Goal: Find specific page/section: Find specific page/section

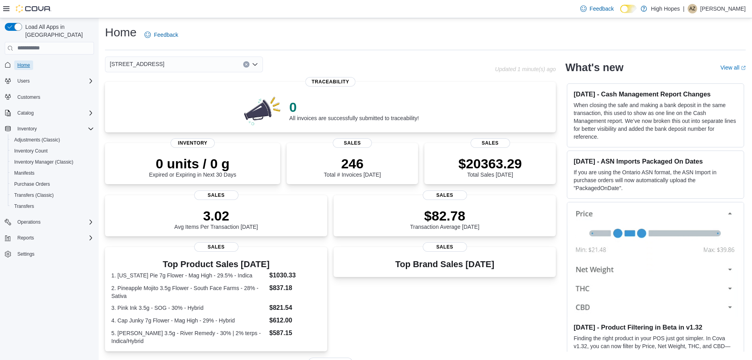
click at [26, 60] on span "Home" at bounding box center [23, 64] width 13 height 9
click at [150, 67] on span "[STREET_ADDRESS]" at bounding box center [137, 63] width 54 height 9
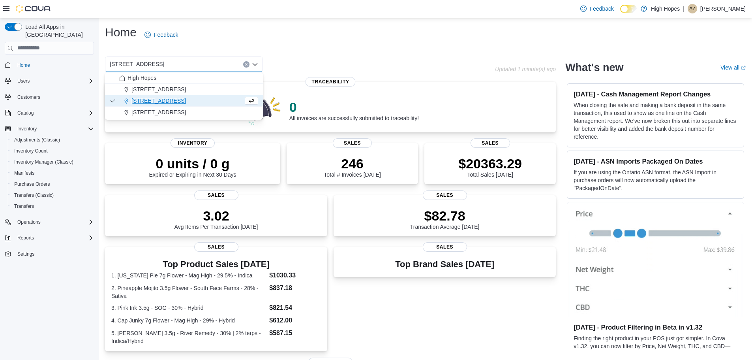
click at [152, 75] on span "High Hopes" at bounding box center [141, 78] width 29 height 8
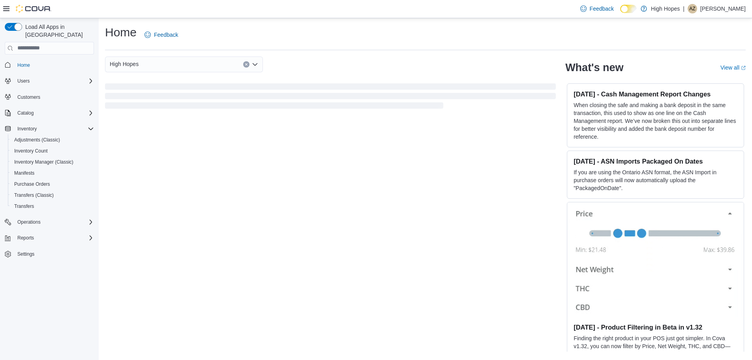
click at [147, 64] on div "High Hopes Combo box. Selected. High Hopes. Press Backspace to delete High Hope…" at bounding box center [184, 64] width 158 height 16
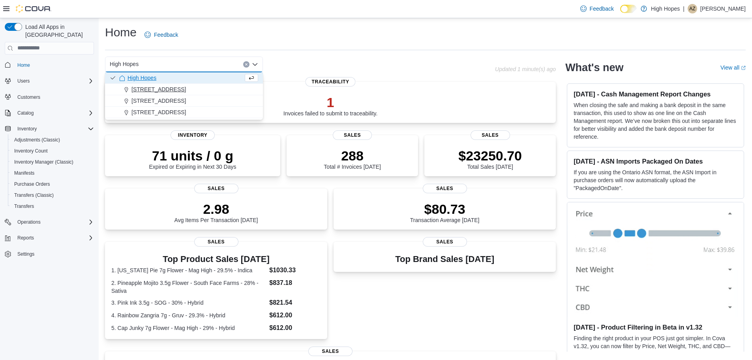
drag, startPoint x: 154, startPoint y: 83, endPoint x: 153, endPoint y: 87, distance: 4.1
click at [153, 87] on div "High Hopes 110 Magnolia St 1201 N Gloster St 834 Highway 19 N" at bounding box center [184, 95] width 158 height 46
click at [153, 87] on span "110 Magnolia St" at bounding box center [158, 89] width 54 height 8
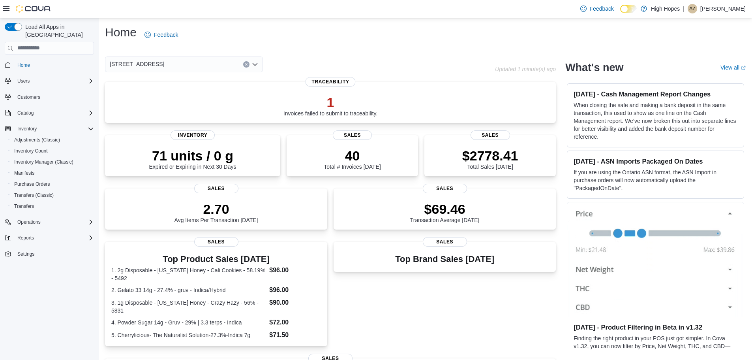
click at [160, 62] on div "110 Magnolia St Combo box. Selected. 110 Magnolia St. Press Backspace to delete…" at bounding box center [184, 64] width 158 height 16
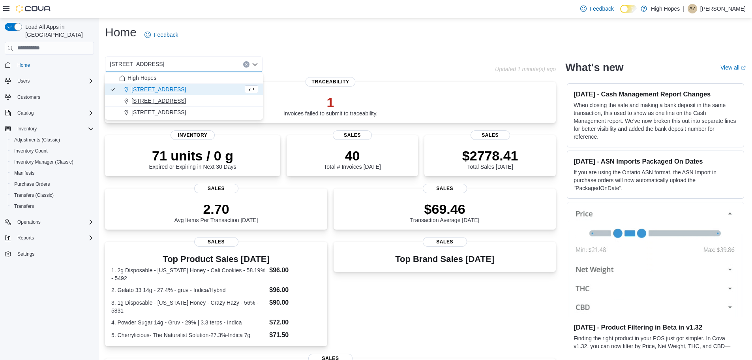
click at [159, 99] on span "[STREET_ADDRESS]" at bounding box center [158, 101] width 54 height 8
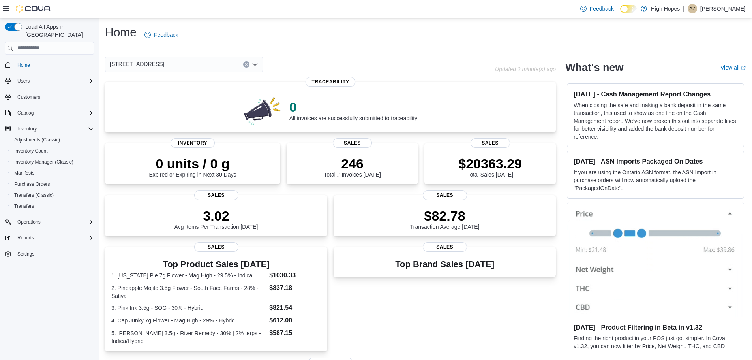
click at [171, 63] on div "1201 N Gloster St Combo box. Selected. 1201 N Gloster St. Press Backspace to de…" at bounding box center [184, 64] width 158 height 16
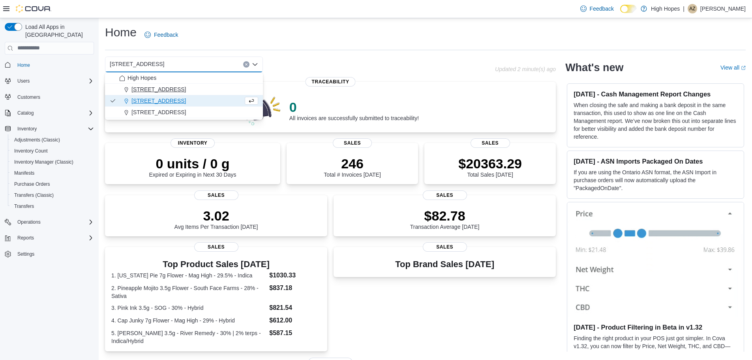
click at [167, 89] on span "110 Magnolia St" at bounding box center [158, 89] width 54 height 8
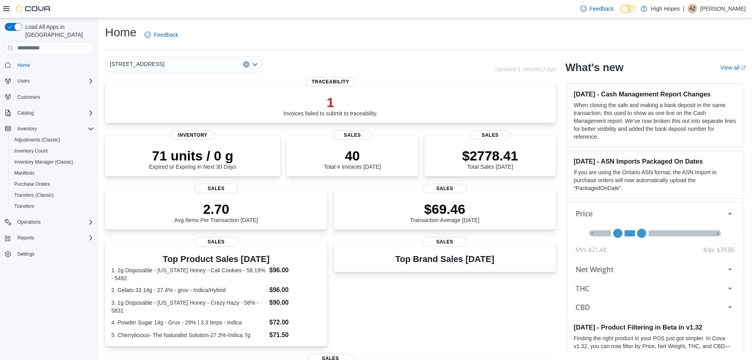
click at [184, 66] on div "110 Magnolia St Combo box. Selected. 110 Magnolia St. Press Backspace to delete…" at bounding box center [184, 64] width 158 height 16
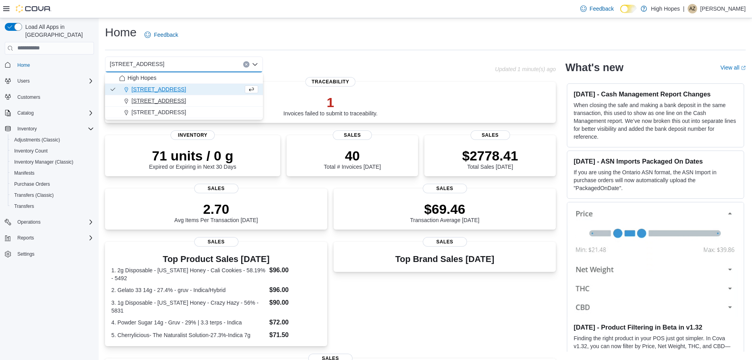
click at [192, 99] on div "[STREET_ADDRESS]" at bounding box center [188, 101] width 139 height 8
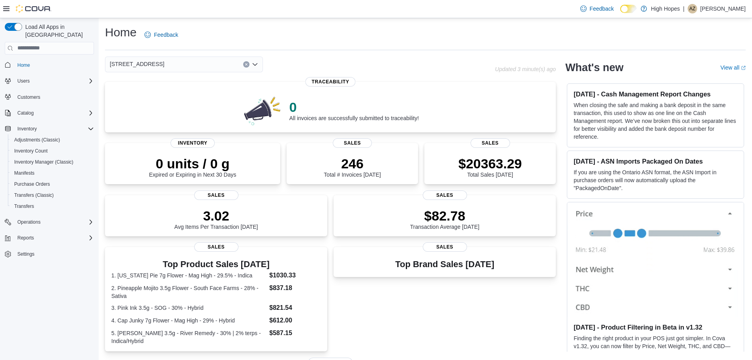
click at [197, 68] on div "1201 N Gloster St Combo box. Selected. 1201 N Gloster St. Press Backspace to de…" at bounding box center [184, 64] width 158 height 16
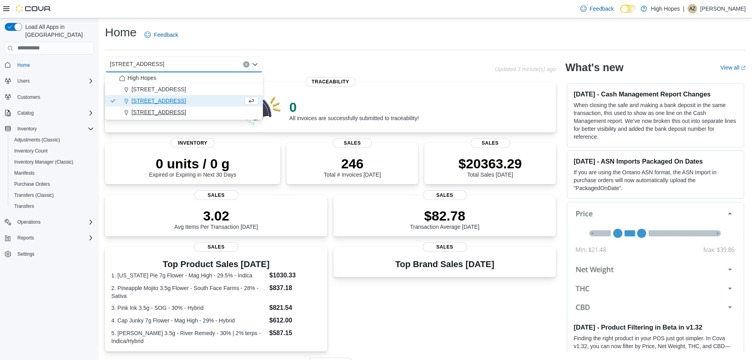
click at [170, 116] on span "834 Highway 19 N" at bounding box center [158, 112] width 54 height 8
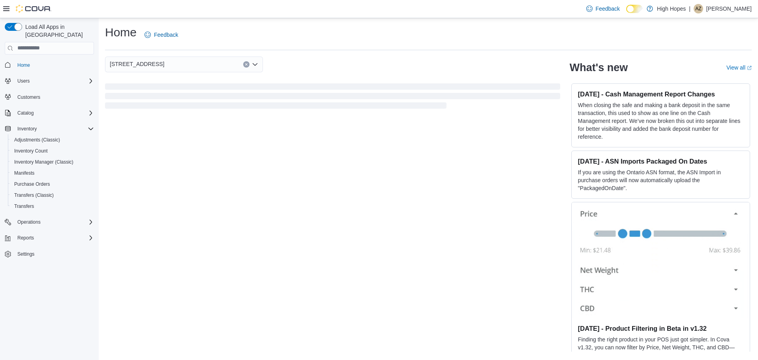
click at [165, 68] on div "834 Highway 19 N Combo box. Selected. 834 Highway 19 N. Press Backspace to dele…" at bounding box center [184, 64] width 158 height 16
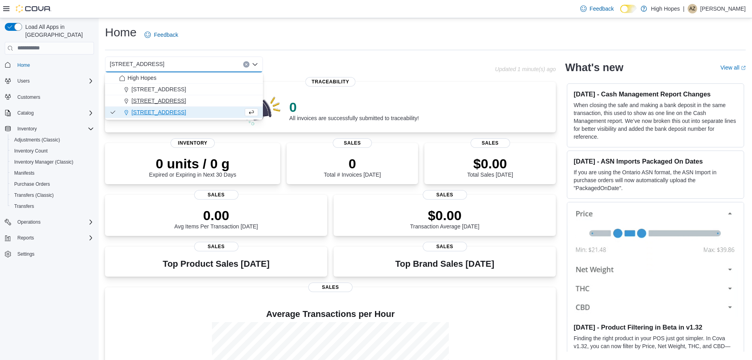
click at [180, 102] on div "[STREET_ADDRESS]" at bounding box center [188, 101] width 139 height 8
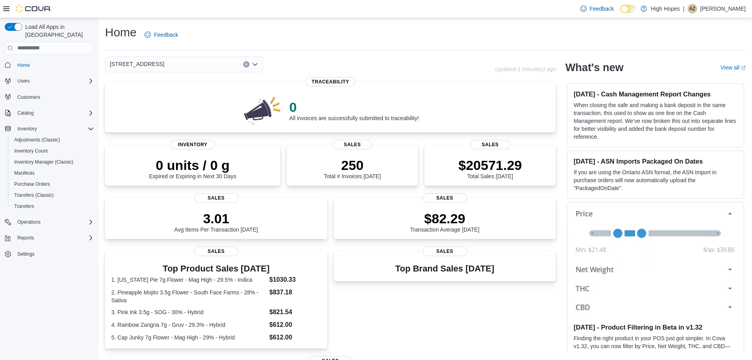
click at [674, 266] on img at bounding box center [655, 259] width 176 height 114
click at [504, 159] on p "$20571.29" at bounding box center [490, 164] width 64 height 16
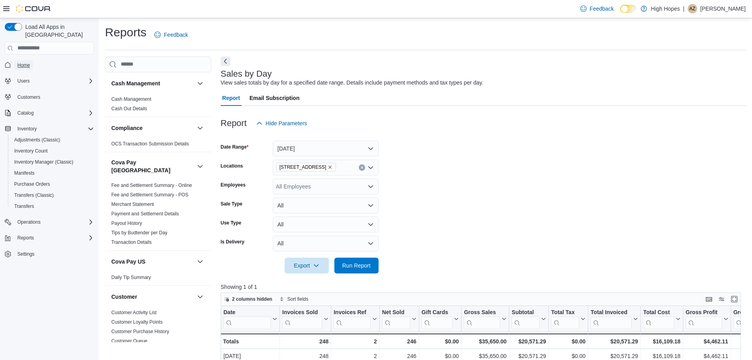
click at [21, 62] on span "Home" at bounding box center [23, 65] width 13 height 6
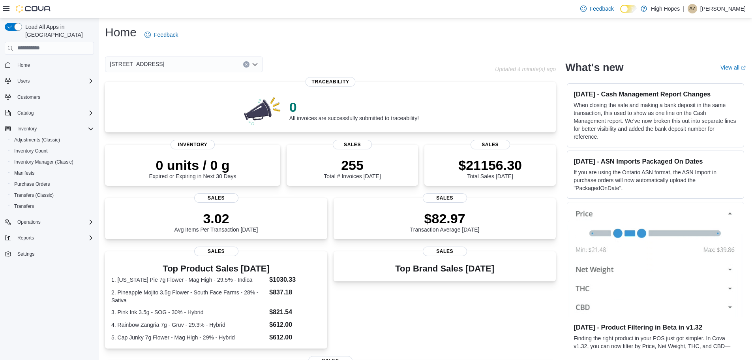
click at [212, 69] on div "[STREET_ADDRESS]" at bounding box center [184, 64] width 158 height 16
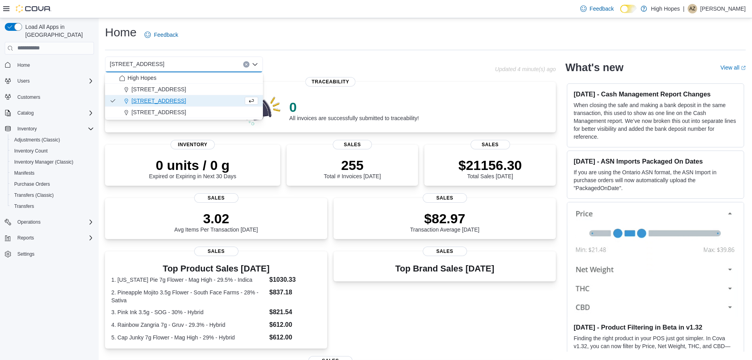
click at [204, 96] on button "[STREET_ADDRESS]" at bounding box center [184, 100] width 158 height 11
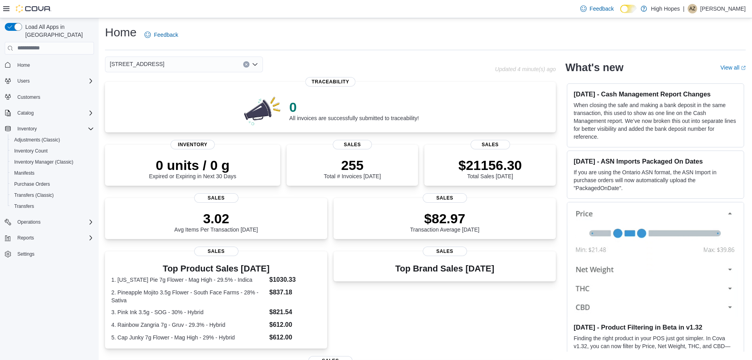
click at [202, 65] on div "1201 N Gloster St Combo box. Selected. 1201 N Gloster St. Press Backspace to de…" at bounding box center [184, 64] width 158 height 16
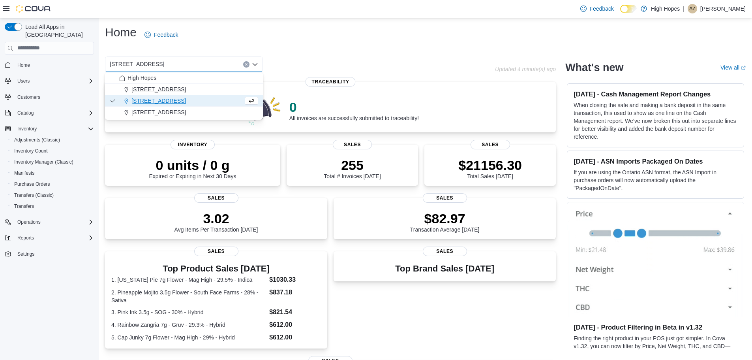
click at [197, 90] on div "110 Magnolia St" at bounding box center [188, 89] width 139 height 8
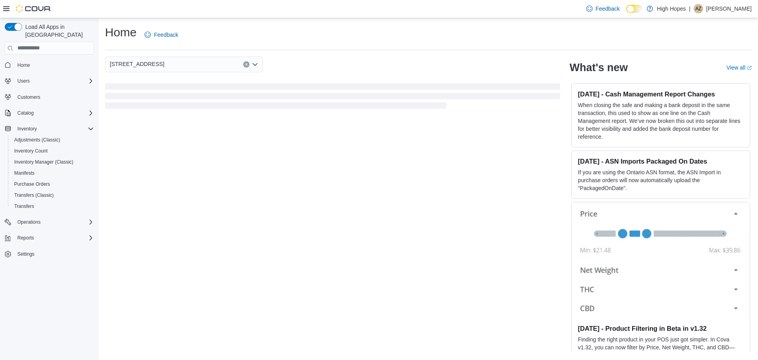
click at [203, 64] on div "110 Magnolia St" at bounding box center [184, 64] width 158 height 16
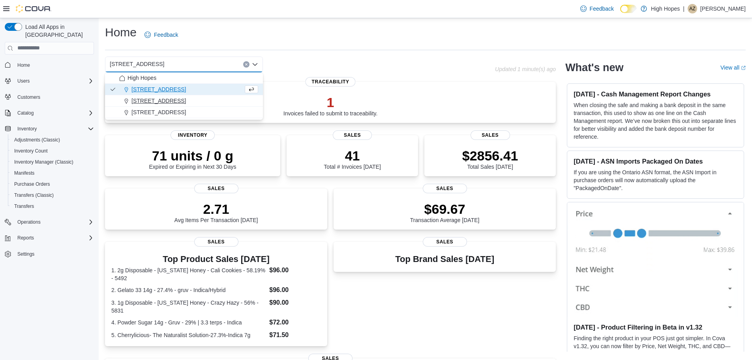
click at [204, 99] on div "[STREET_ADDRESS]" at bounding box center [188, 101] width 139 height 8
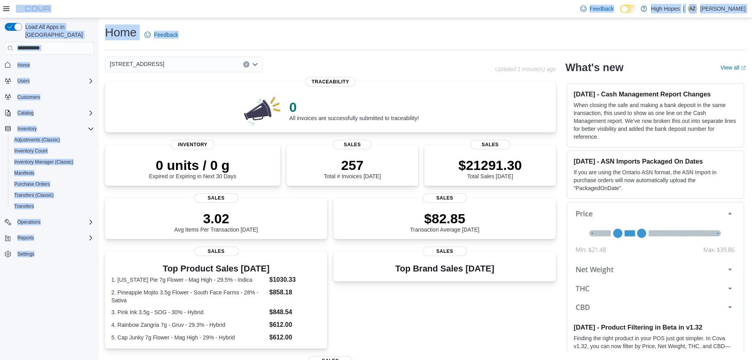
drag, startPoint x: 206, startPoint y: 32, endPoint x: 104, endPoint y: 14, distance: 103.9
click at [104, 14] on div "Feedback Dark Mode High Hopes | AZ Anthony Zadrozny Load All Apps in New Hub Ho…" at bounding box center [376, 264] width 752 height 529
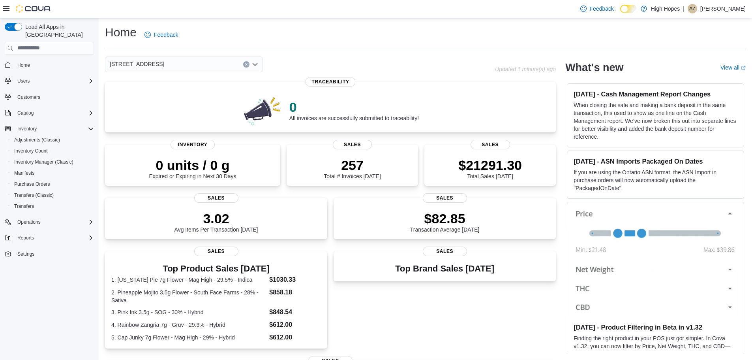
click at [279, 53] on div "Home Feedback 1201 N Gloster St Updated 1 minute(s) ago 0 All invoices are succ…" at bounding box center [425, 273] width 653 height 511
click at [172, 59] on div "[STREET_ADDRESS]" at bounding box center [184, 64] width 158 height 16
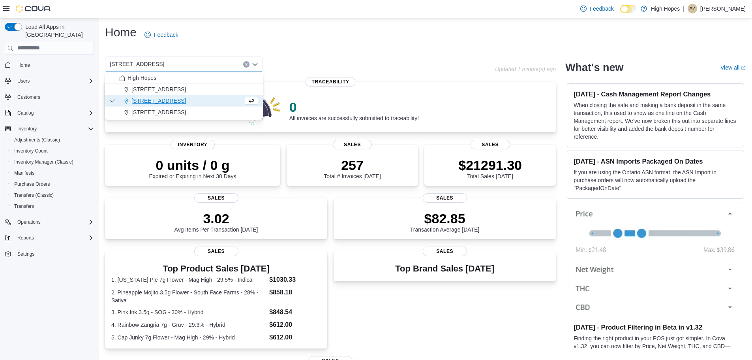
click at [167, 89] on span "110 Magnolia St" at bounding box center [158, 89] width 54 height 8
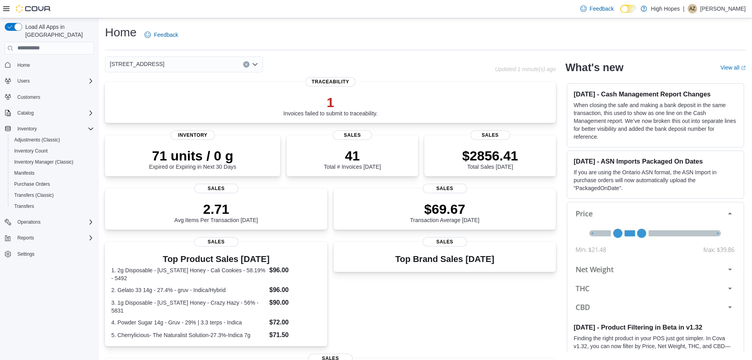
click at [205, 65] on div "110 Magnolia St" at bounding box center [184, 64] width 158 height 16
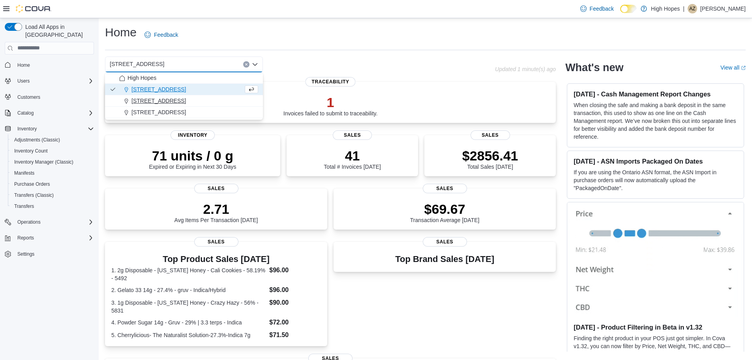
click at [194, 101] on div "[STREET_ADDRESS]" at bounding box center [188, 101] width 139 height 8
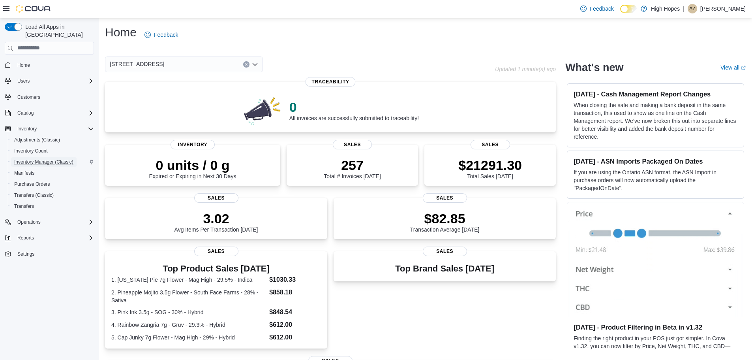
click at [62, 159] on span "Inventory Manager (Classic)" at bounding box center [43, 162] width 59 height 6
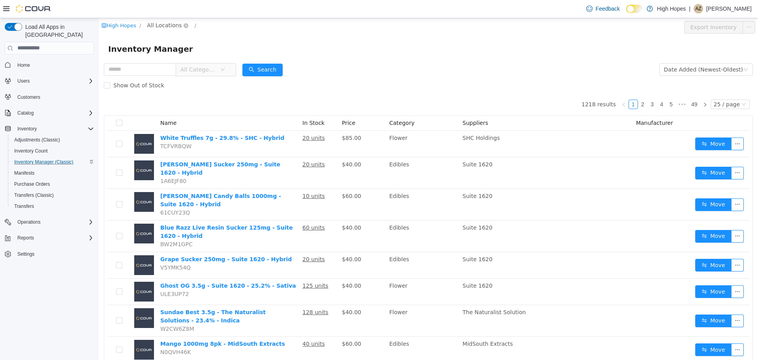
click at [147, 22] on span "All Locations" at bounding box center [164, 25] width 35 height 9
click at [166, 81] on span "[STREET_ADDRESS]" at bounding box center [190, 81] width 55 height 6
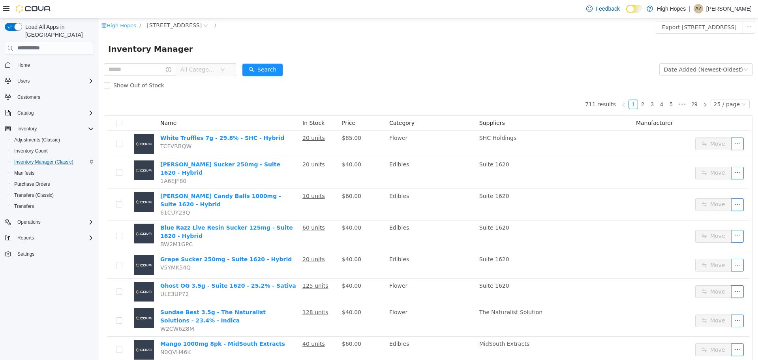
click at [115, 25] on link "High Hopes" at bounding box center [118, 25] width 35 height 6
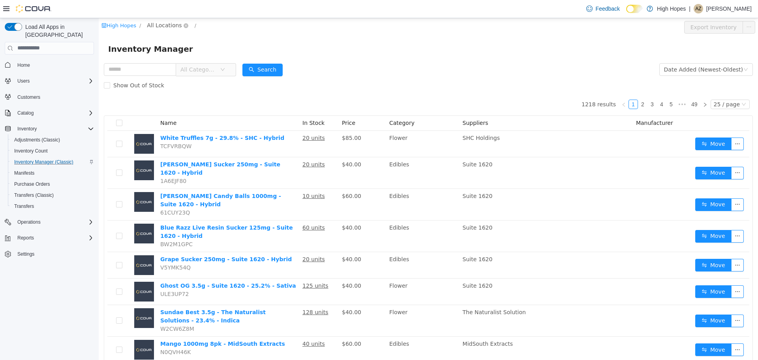
click at [174, 26] on span "All Locations" at bounding box center [164, 25] width 35 height 9
click at [184, 71] on span "110 Magnolia St" at bounding box center [190, 67] width 55 height 6
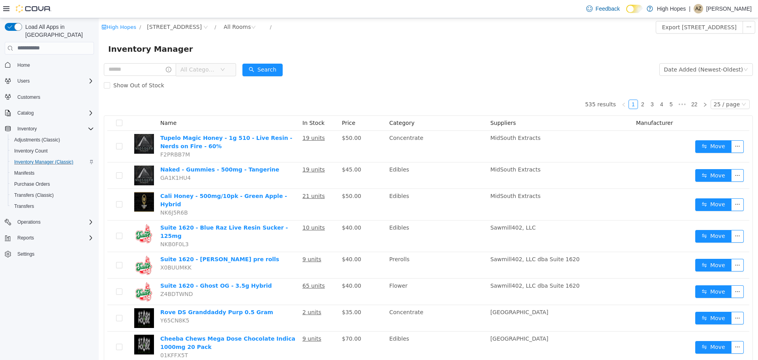
click at [45, 60] on span "Home" at bounding box center [54, 65] width 80 height 10
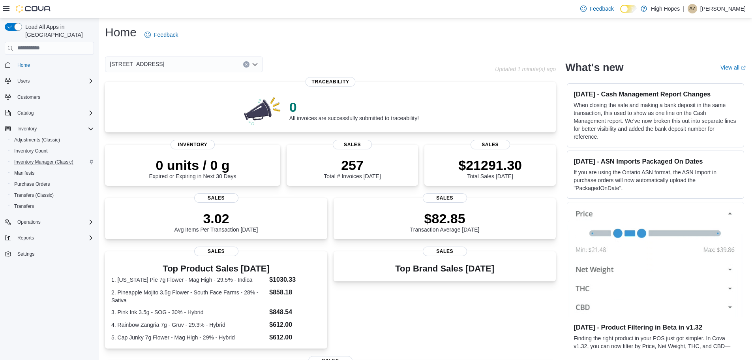
click at [189, 62] on div "[STREET_ADDRESS]" at bounding box center [184, 64] width 158 height 16
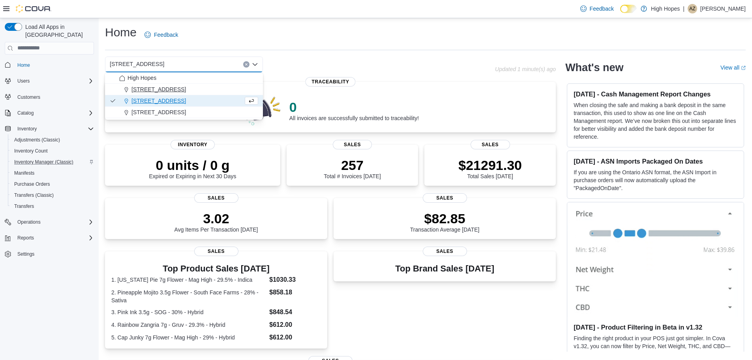
click at [189, 91] on div "110 Magnolia St" at bounding box center [188, 89] width 139 height 8
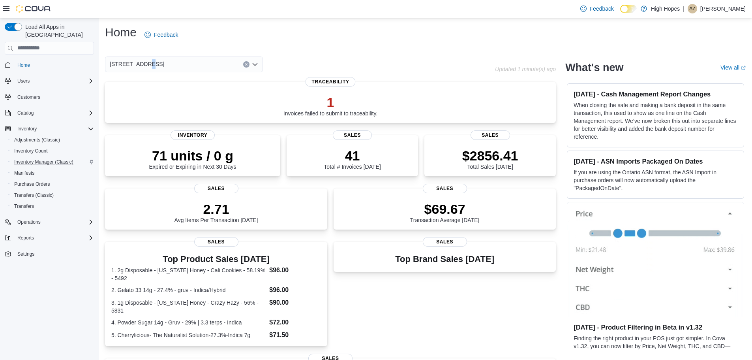
click at [144, 61] on span "110 Magnolia St" at bounding box center [137, 63] width 54 height 9
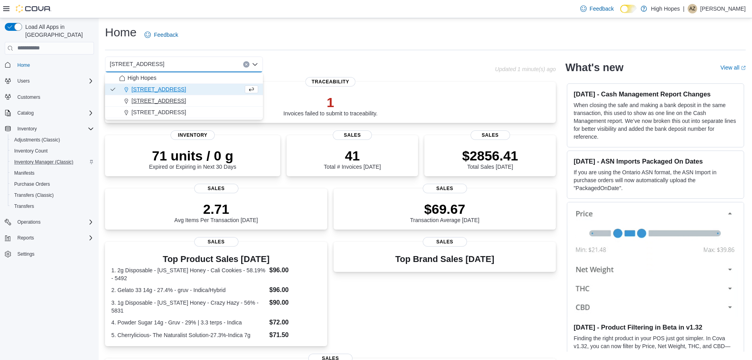
click at [152, 105] on button "[STREET_ADDRESS]" at bounding box center [184, 100] width 158 height 11
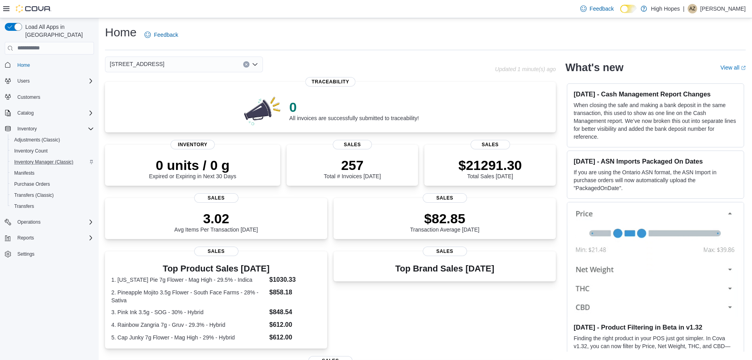
click at [228, 67] on div "1201 N Gloster St Combo box. Selected. 1201 N Gloster St. Press Backspace to de…" at bounding box center [184, 64] width 158 height 16
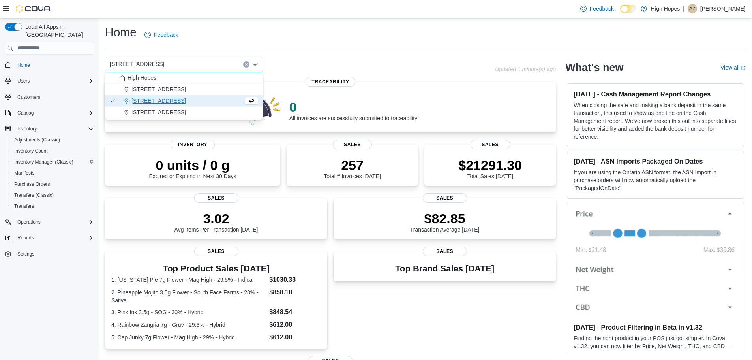
click at [227, 93] on div "110 Magnolia St" at bounding box center [188, 89] width 139 height 8
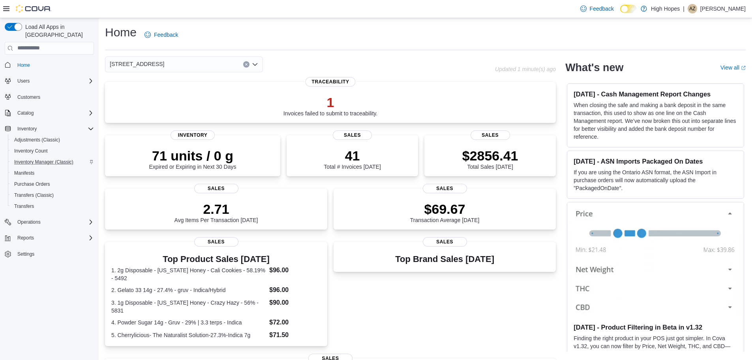
click at [229, 66] on div "110 Magnolia St Combo box. Selected. 110 Magnolia St. Press Backspace to delete…" at bounding box center [184, 64] width 158 height 16
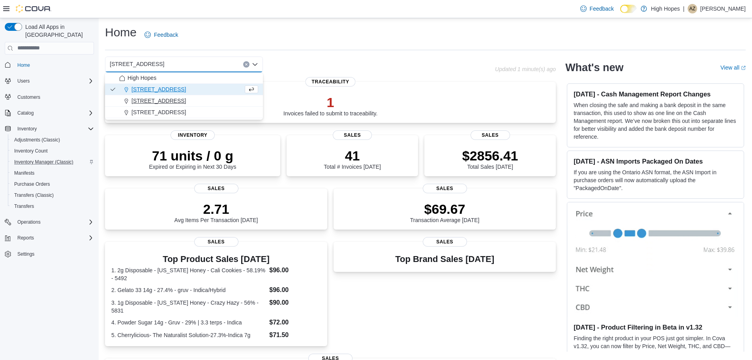
click at [213, 106] on button "[STREET_ADDRESS]" at bounding box center [184, 100] width 158 height 11
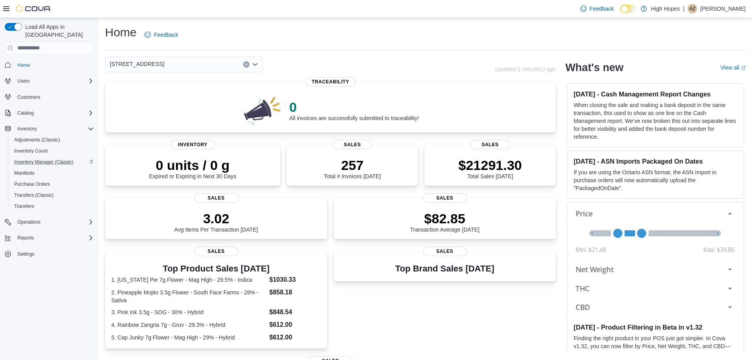
click at [365, 63] on div "1201 N Gloster St Combo box. Selected. 1201 N Gloster St. Press Backspace to de…" at bounding box center [300, 64] width 390 height 16
click at [167, 62] on input at bounding box center [167, 64] width 1 height 9
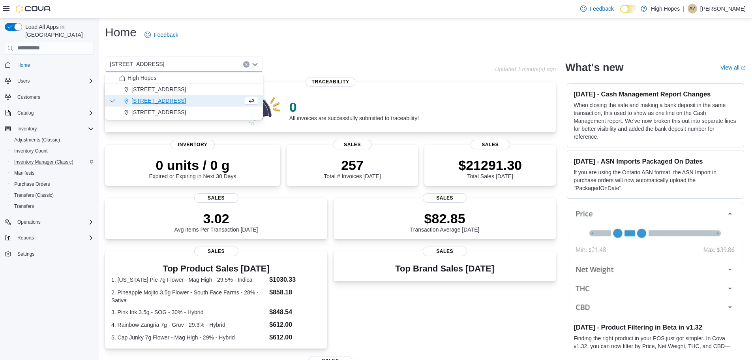
click at [156, 84] on button "110 Magnolia St" at bounding box center [184, 89] width 158 height 11
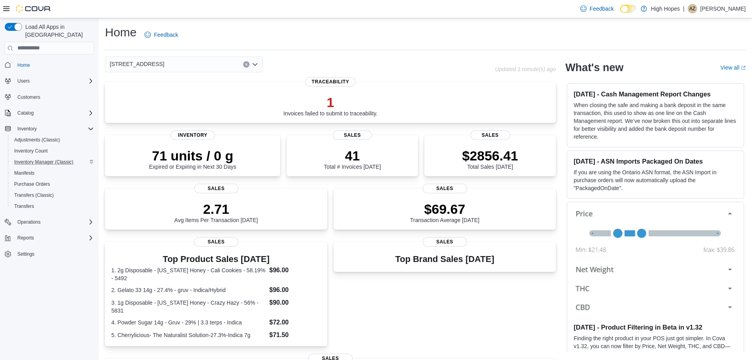
click at [129, 67] on span "110 Magnolia St" at bounding box center [137, 63] width 54 height 9
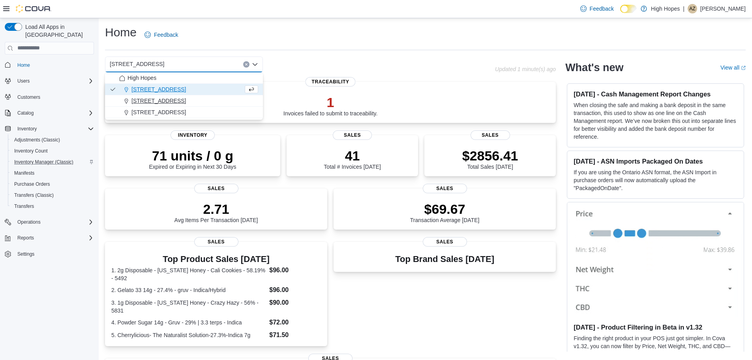
click at [146, 99] on span "[STREET_ADDRESS]" at bounding box center [158, 101] width 54 height 8
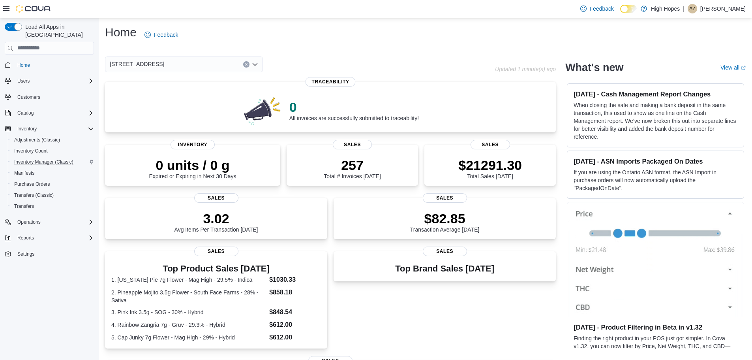
click at [137, 64] on span "[STREET_ADDRESS]" at bounding box center [137, 63] width 54 height 9
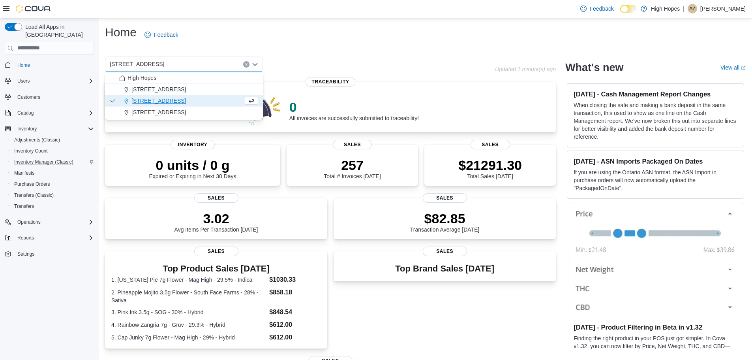
click at [146, 92] on span "110 Magnolia St" at bounding box center [158, 89] width 54 height 8
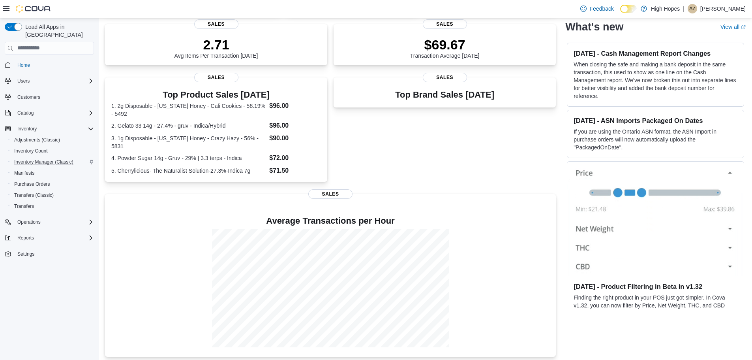
scroll to position [167, 0]
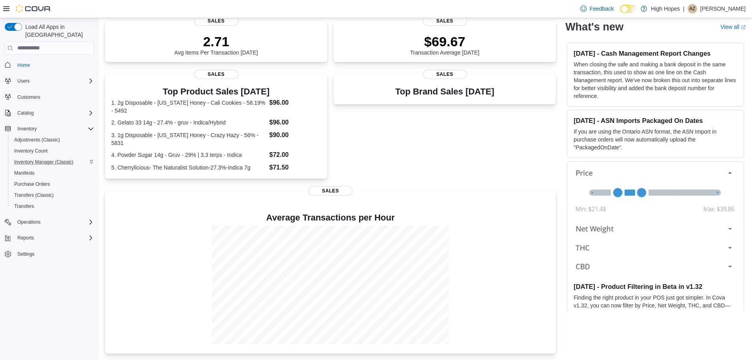
drag, startPoint x: 372, startPoint y: 221, endPoint x: 425, endPoint y: 151, distance: 88.5
click at [419, 135] on div "Top Brand Sales Today Sales" at bounding box center [445, 127] width 222 height 107
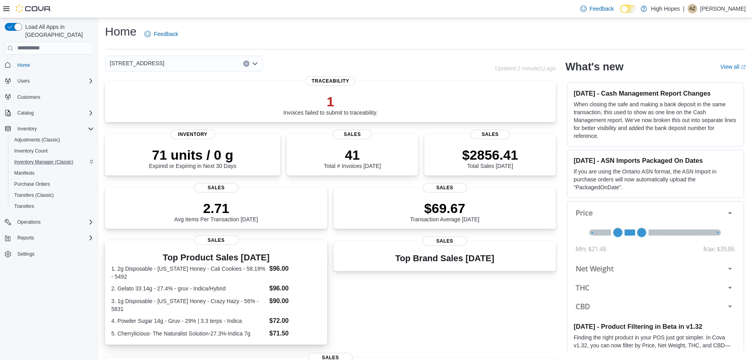
scroll to position [0, 0]
click at [209, 62] on div "110 Magnolia St" at bounding box center [184, 64] width 158 height 16
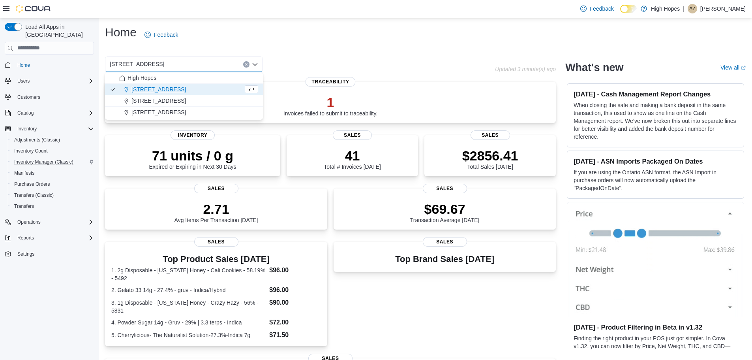
click at [188, 92] on div "110 Magnolia St" at bounding box center [181, 89] width 124 height 8
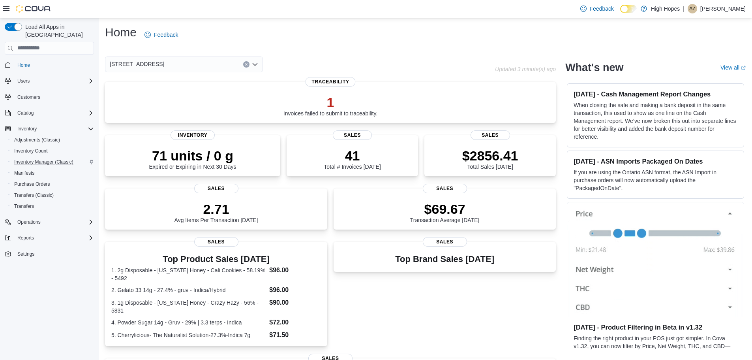
click at [170, 64] on div "110 Magnolia St Combo box. Selected. 110 Magnolia St. Press Backspace to delete…" at bounding box center [184, 64] width 158 height 16
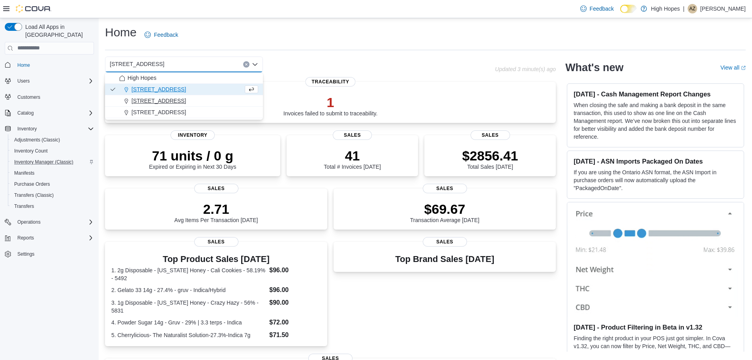
click at [199, 101] on div "[STREET_ADDRESS]" at bounding box center [188, 101] width 139 height 8
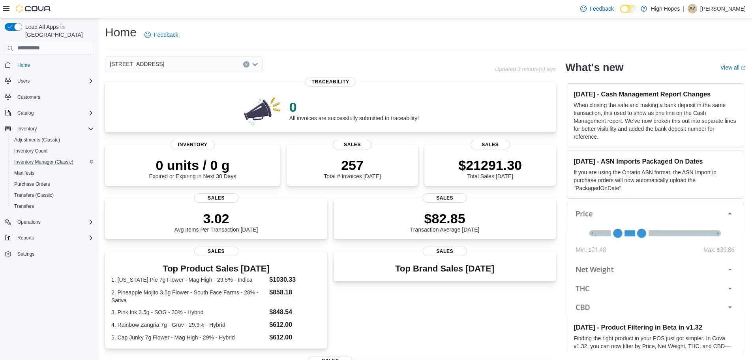
click at [206, 64] on div "[STREET_ADDRESS]" at bounding box center [184, 64] width 158 height 16
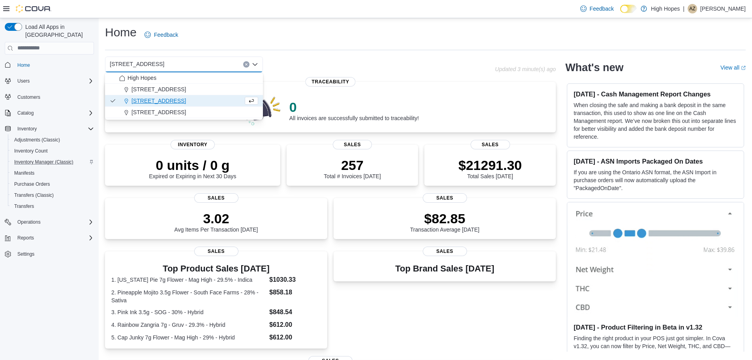
click at [197, 103] on div "[STREET_ADDRESS]" at bounding box center [181, 101] width 124 height 8
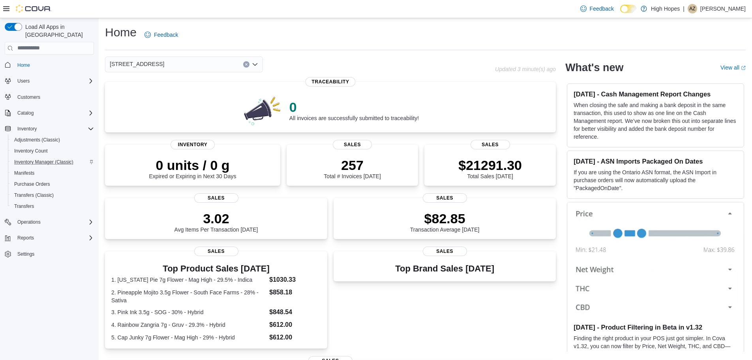
click at [194, 68] on div "1201 N Gloster St Combo box. Selected. 1201 N Gloster St. Press Backspace to de…" at bounding box center [184, 64] width 158 height 16
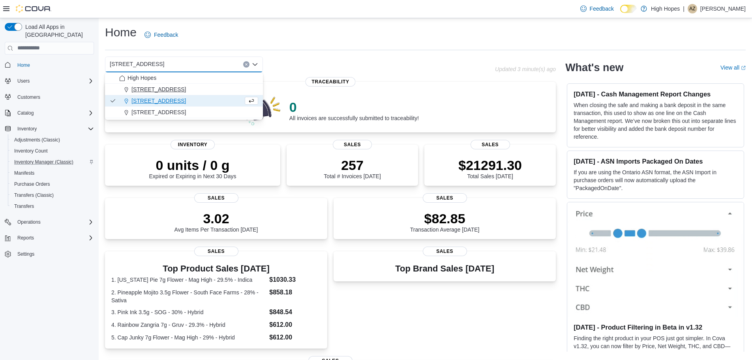
click at [184, 88] on div "110 Magnolia St" at bounding box center [188, 89] width 139 height 8
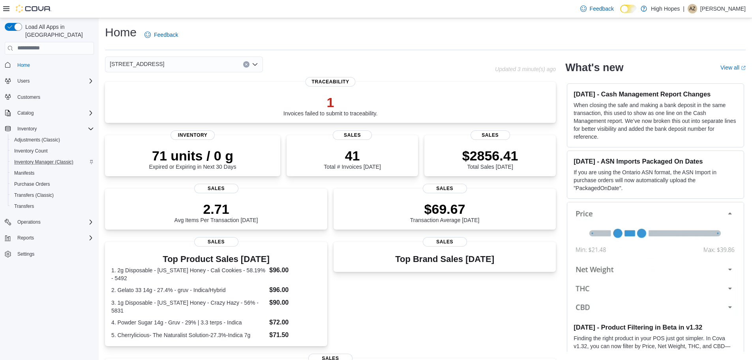
click at [179, 64] on div "110 Magnolia St" at bounding box center [184, 64] width 158 height 16
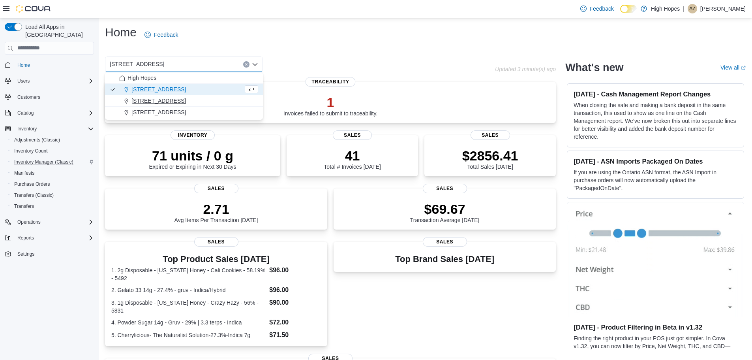
click at [182, 102] on div "[STREET_ADDRESS]" at bounding box center [188, 101] width 139 height 8
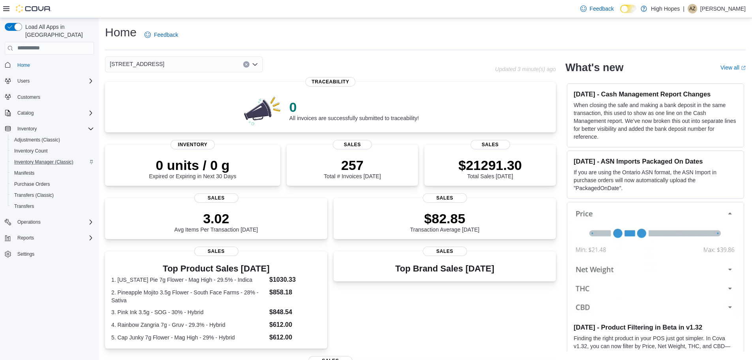
click at [189, 51] on div "Home Feedback 1201 N Gloster St Updated 3 minute(s) ago 0 All invoices are succ…" at bounding box center [425, 273] width 653 height 511
click at [180, 63] on div "[STREET_ADDRESS]" at bounding box center [184, 64] width 158 height 16
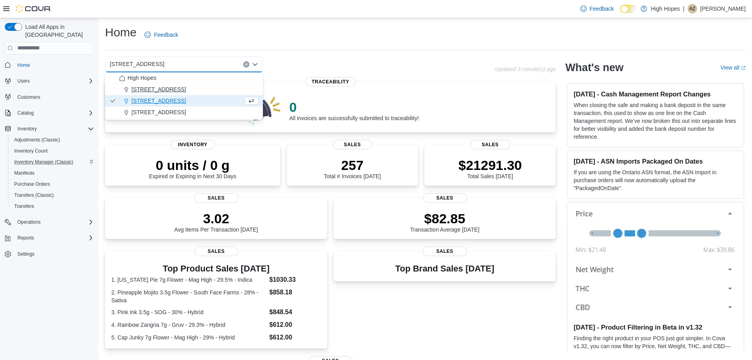
click at [178, 90] on div "110 Magnolia St" at bounding box center [188, 89] width 139 height 8
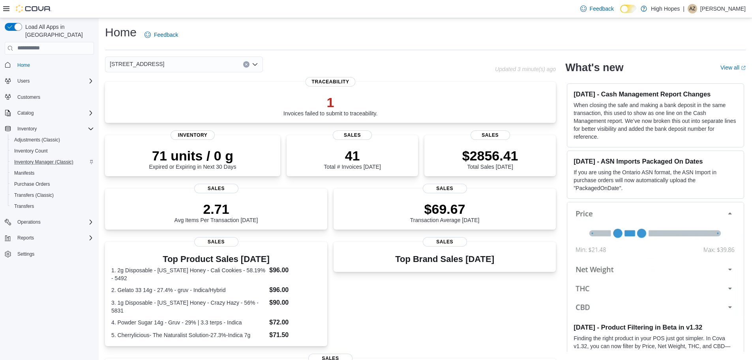
click at [182, 67] on div "110 Magnolia St" at bounding box center [184, 64] width 158 height 16
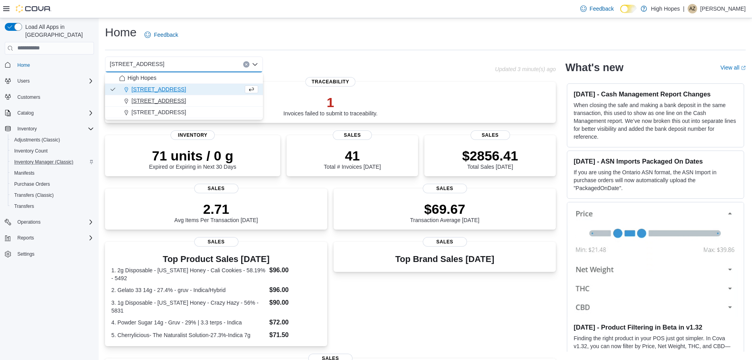
click at [182, 96] on button "[STREET_ADDRESS]" at bounding box center [184, 100] width 158 height 11
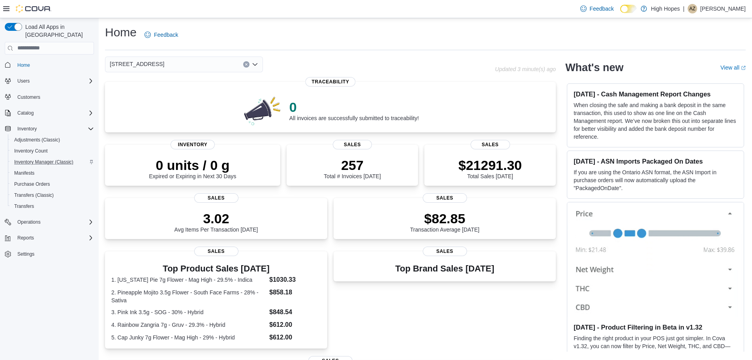
click at [341, 44] on div "Home Feedback" at bounding box center [425, 34] width 641 height 21
click at [30, 64] on div "Home" at bounding box center [49, 65] width 89 height 15
click at [32, 60] on link "Home" at bounding box center [23, 64] width 19 height 9
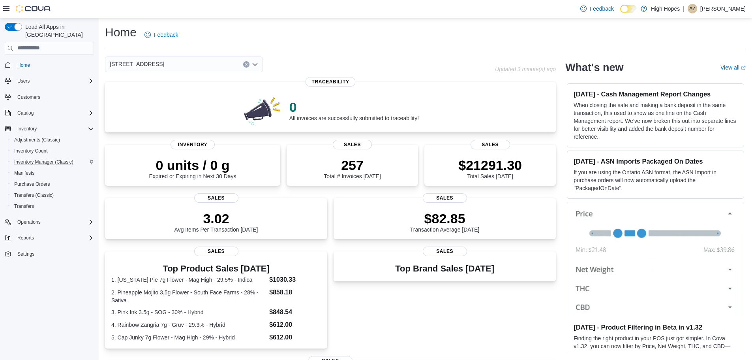
click at [207, 69] on div "[STREET_ADDRESS]" at bounding box center [184, 64] width 158 height 16
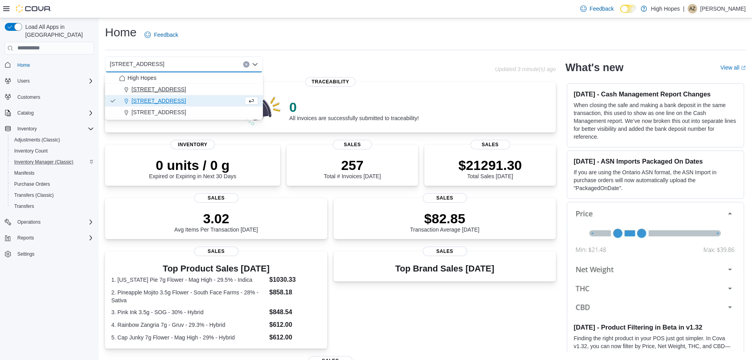
click at [201, 90] on div "110 Magnolia St" at bounding box center [188, 89] width 139 height 8
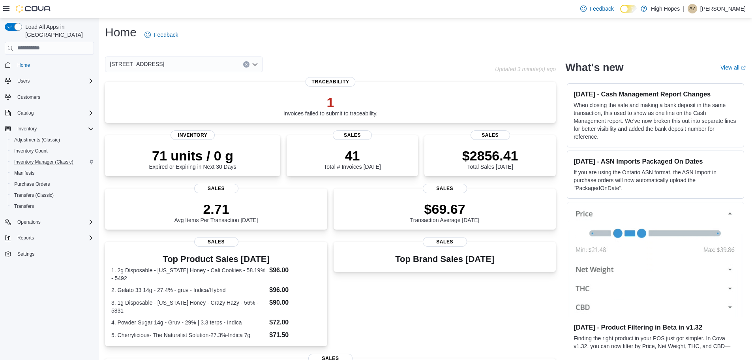
click at [204, 65] on div "110 Magnolia St Combo box. Selected. 110 Magnolia St. Press Backspace to delete…" at bounding box center [184, 64] width 158 height 16
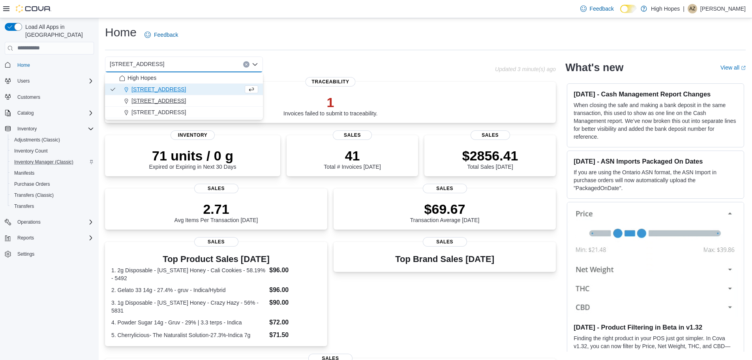
click at [202, 98] on div "[STREET_ADDRESS]" at bounding box center [188, 101] width 139 height 8
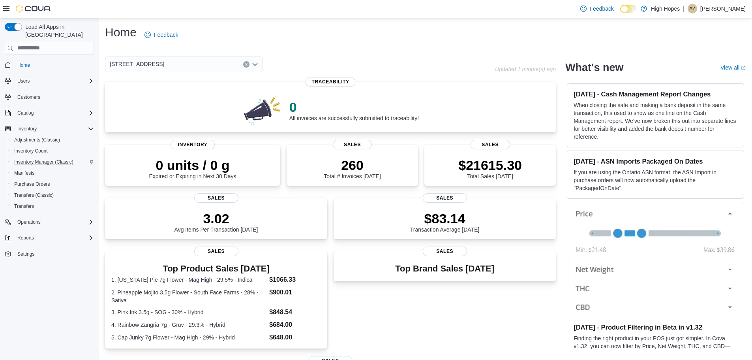
click at [54, 60] on span "Home" at bounding box center [54, 65] width 80 height 10
click at [24, 62] on span "Home" at bounding box center [23, 65] width 13 height 6
click at [30, 60] on link "Home" at bounding box center [23, 64] width 19 height 9
click at [45, 9] on img at bounding box center [34, 9] width 36 height 8
click at [7, 9] on icon at bounding box center [6, 8] width 6 height 5
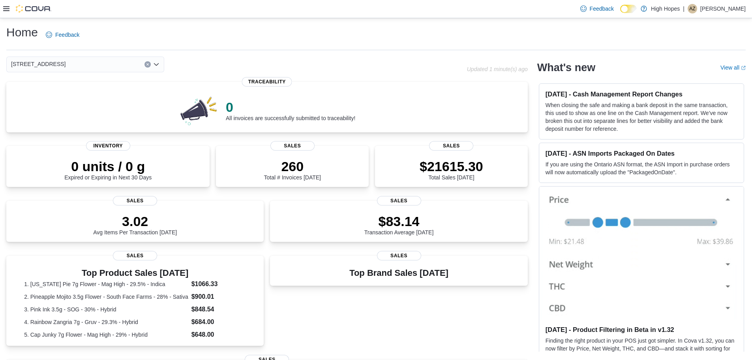
click at [3, 9] on div "Feedback Dark Mode High Hopes | AZ Anthony Zadrozny" at bounding box center [376, 9] width 752 height 18
click at [4, 11] on icon at bounding box center [6, 8] width 6 height 5
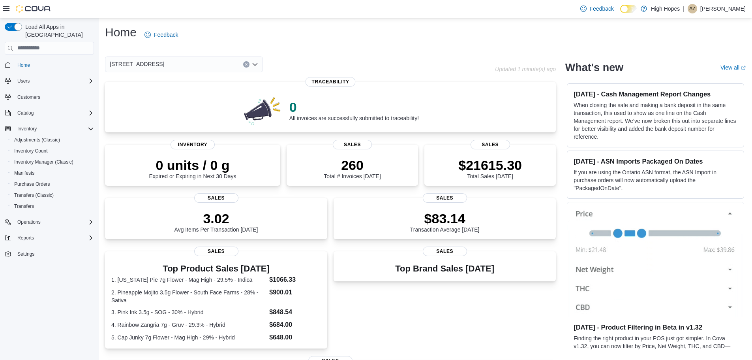
click at [38, 60] on span "Home" at bounding box center [54, 65] width 80 height 10
drag, startPoint x: 188, startPoint y: 33, endPoint x: 141, endPoint y: 37, distance: 47.6
click at [141, 37] on div "Home Feedback" at bounding box center [425, 34] width 641 height 21
click at [251, 30] on div "Home Feedback" at bounding box center [425, 34] width 641 height 21
click at [238, 35] on div "Home Feedback" at bounding box center [425, 34] width 641 height 21
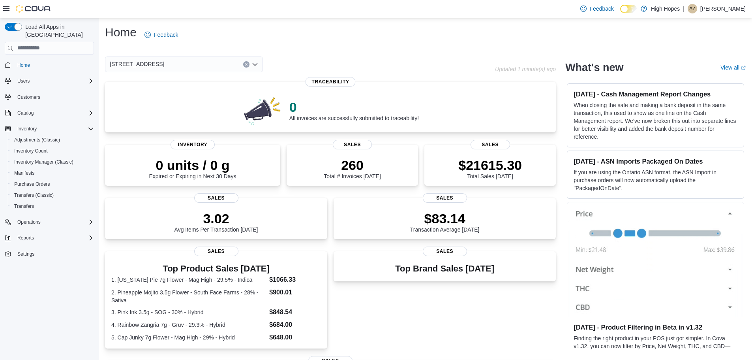
click at [236, 33] on div "Home Feedback" at bounding box center [425, 34] width 641 height 21
click at [24, 62] on span "Home" at bounding box center [23, 65] width 13 height 6
click at [25, 62] on span "Home" at bounding box center [23, 65] width 13 height 6
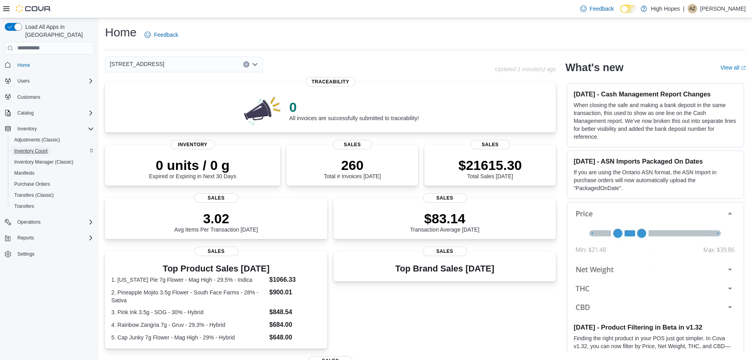
click at [16, 148] on span "Inventory Count" at bounding box center [31, 151] width 34 height 6
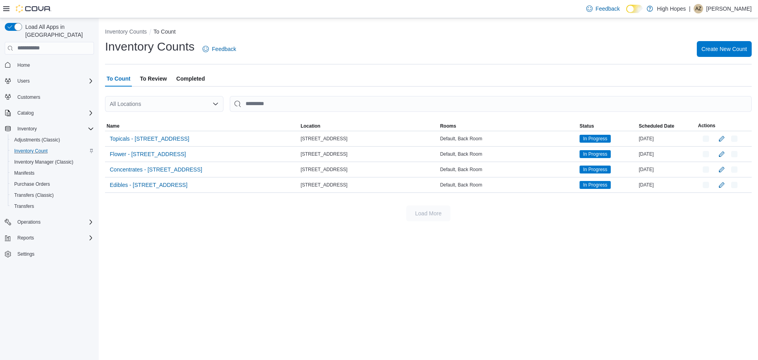
click at [49, 62] on span "Home" at bounding box center [54, 65] width 80 height 10
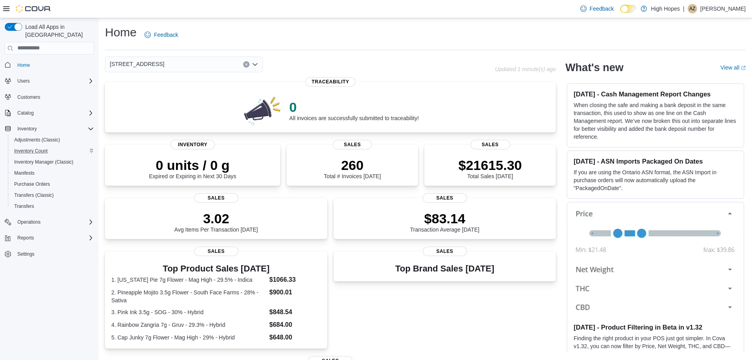
click at [62, 146] on div "Inventory Count" at bounding box center [52, 150] width 83 height 9
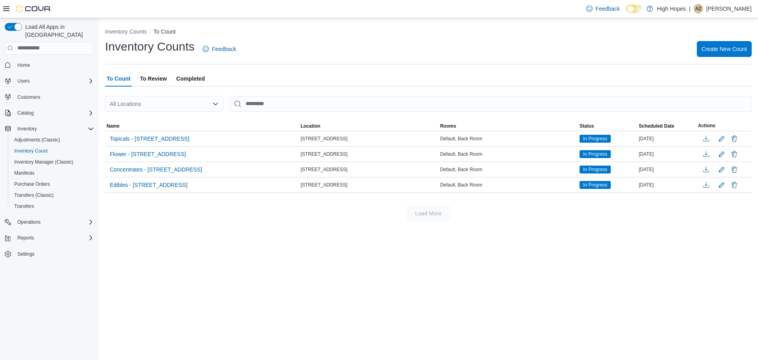
click at [46, 60] on span "Home" at bounding box center [54, 65] width 80 height 10
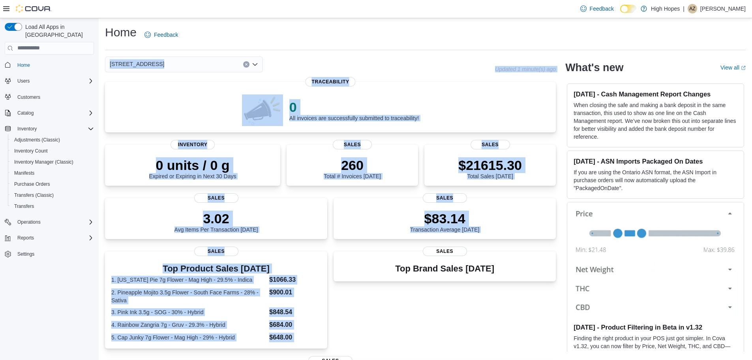
drag, startPoint x: 337, startPoint y: 43, endPoint x: 361, endPoint y: 307, distance: 264.8
click at [361, 307] on div "Home Feedback 1201 N Gloster St Updated 1 minute(s) ago 0 All invoices are succ…" at bounding box center [425, 273] width 653 height 511
click at [394, 51] on div "Home Feedback 1201 N Gloster St Updated 1 minute(s) ago 0 All invoices are succ…" at bounding box center [425, 273] width 653 height 511
click at [393, 53] on div "Home Feedback 1201 N Gloster St Updated 1 minute(s) ago 0 All invoices are succ…" at bounding box center [425, 273] width 653 height 511
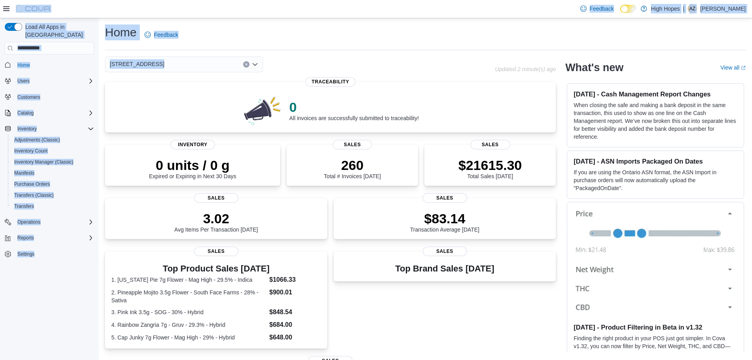
drag, startPoint x: 376, startPoint y: 56, endPoint x: 388, endPoint y: -24, distance: 81.0
click at [388, 0] on html "Feedback Dark Mode High Hopes | AZ Anthony Zadrozny Load All Apps in New Hub Ho…" at bounding box center [376, 180] width 752 height 360
click at [394, 55] on div "Home Feedback 1201 N Gloster St Updated 2 minute(s) ago 0 All invoices are succ…" at bounding box center [425, 273] width 653 height 511
click at [392, 54] on div "Home Feedback 1201 N Gloster St Updated 2 minute(s) ago 0 All invoices are succ…" at bounding box center [425, 273] width 653 height 511
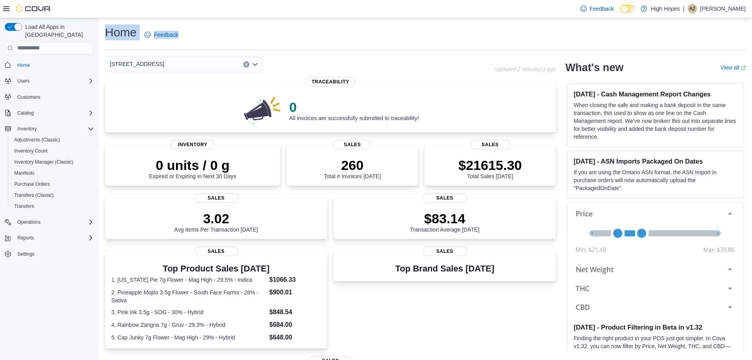
drag, startPoint x: 394, startPoint y: 47, endPoint x: 395, endPoint y: 17, distance: 30.4
click at [395, 17] on div "Feedback Dark Mode High Hopes | AZ Anthony Zadrozny Load All Apps in New Hub Ho…" at bounding box center [376, 264] width 752 height 529
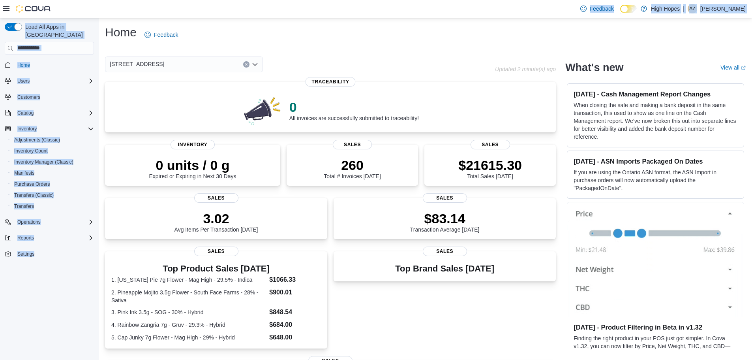
click at [414, 39] on div "Home Feedback" at bounding box center [425, 34] width 641 height 21
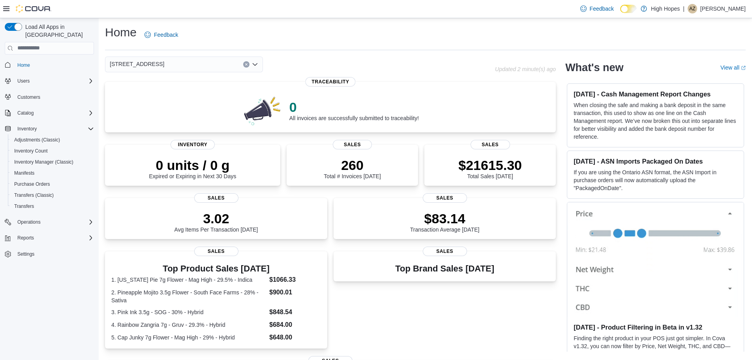
click at [28, 10] on img at bounding box center [34, 9] width 36 height 8
click at [0, 10] on div "Feedback Dark Mode High Hopes | AZ Anthony Zadrozny" at bounding box center [376, 9] width 752 height 18
click at [4, 8] on icon at bounding box center [6, 9] width 6 height 6
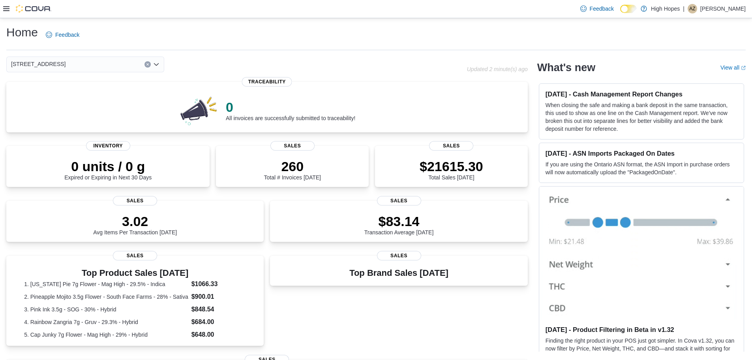
click at [346, 35] on div "Home Feedback" at bounding box center [375, 34] width 739 height 21
click at [8, 12] on icon at bounding box center [6, 9] width 6 height 6
